Goal: Find specific page/section: Find specific page/section

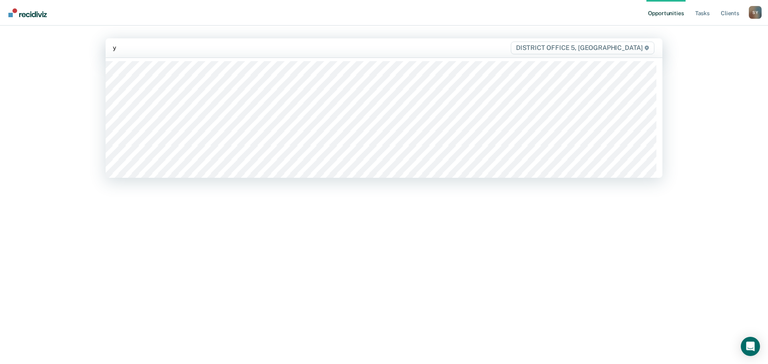
type input "yn"
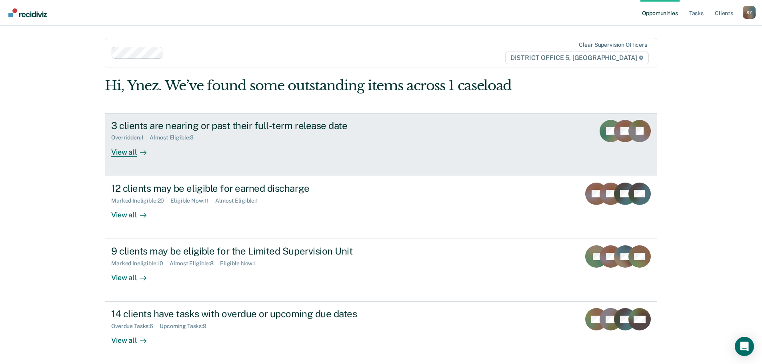
scroll to position [1, 0]
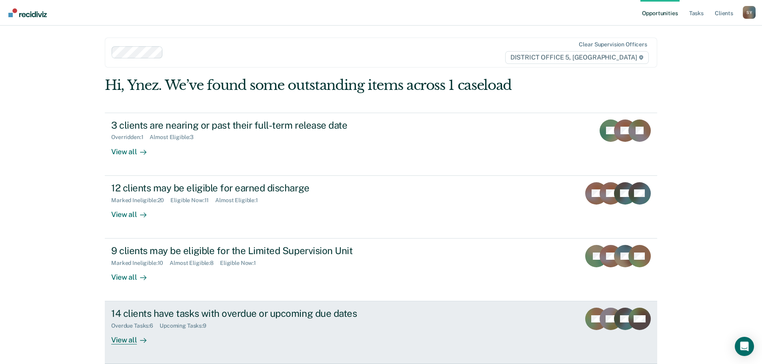
click at [125, 340] on div "View all" at bounding box center [133, 337] width 45 height 16
